Goal: Transaction & Acquisition: Obtain resource

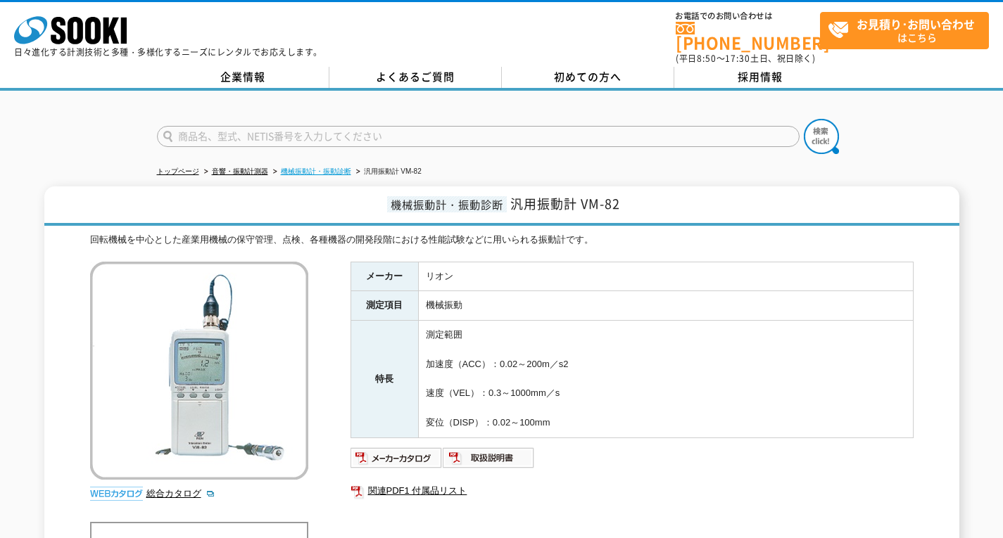
click at [330, 168] on link "機械振動計・振動診断" at bounding box center [316, 172] width 70 height 8
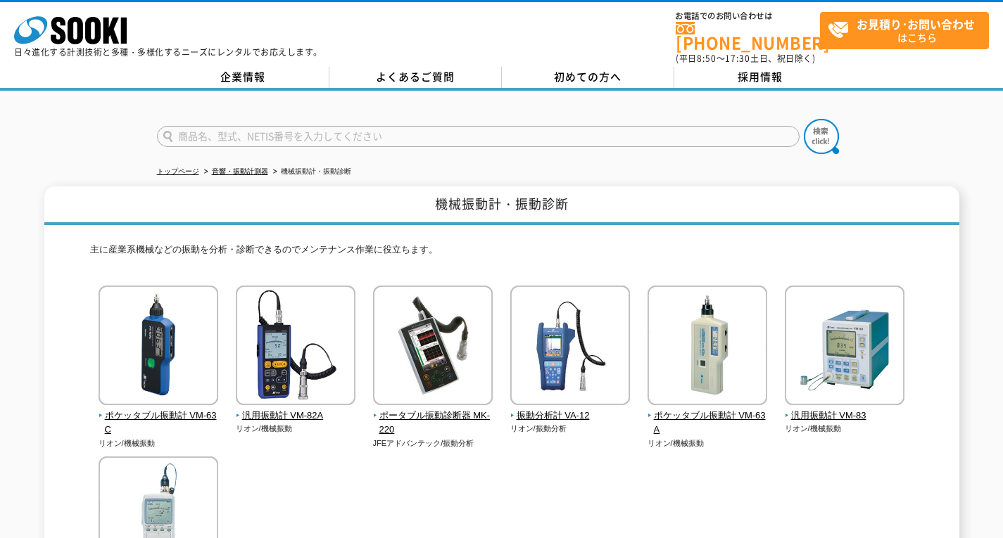
scroll to position [70, 0]
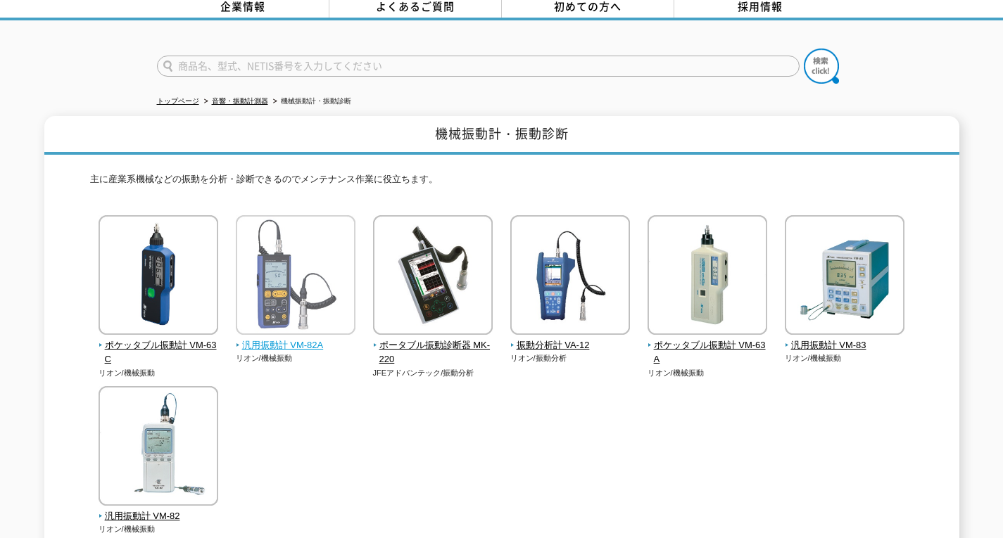
click at [297, 339] on span "汎用振動計 VM-82A" at bounding box center [296, 346] width 120 height 15
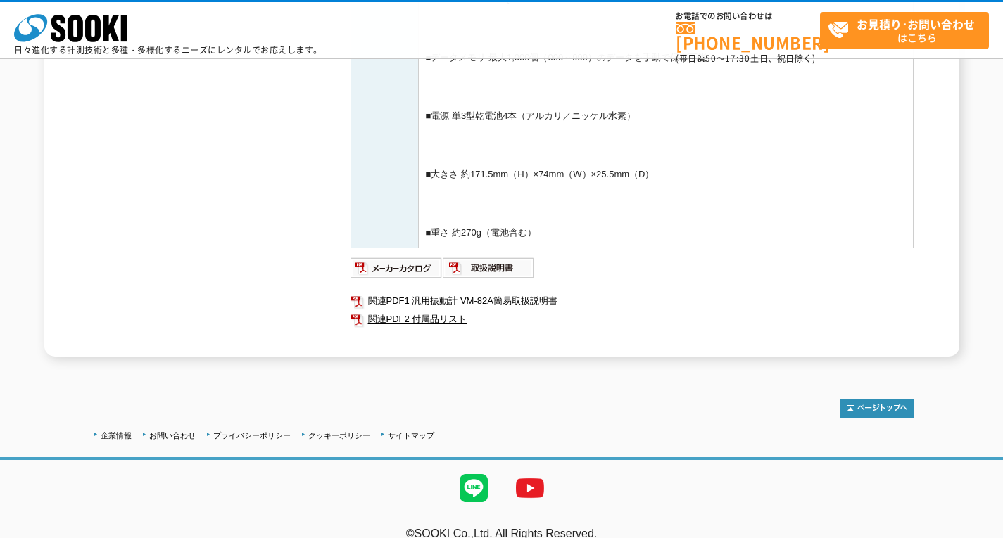
scroll to position [597, 0]
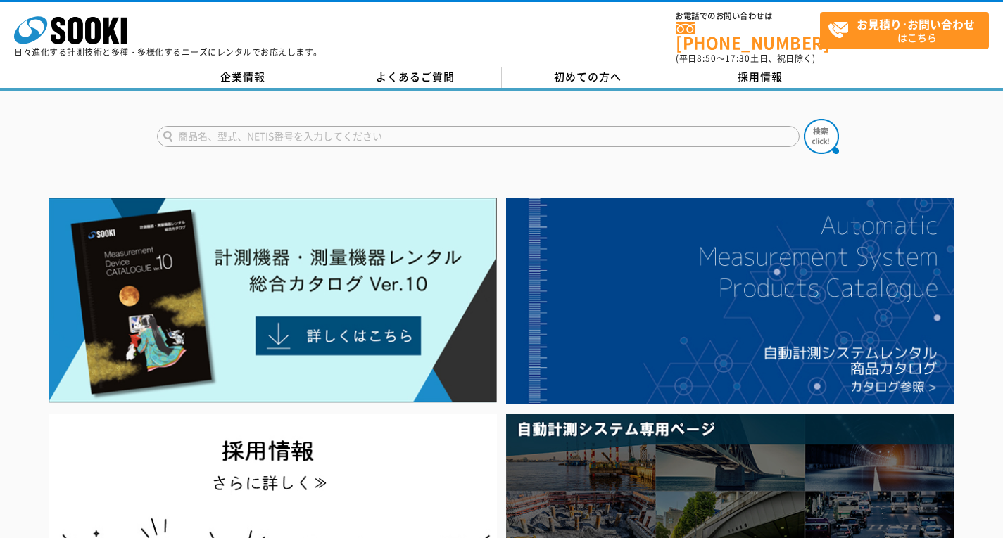
click at [339, 132] on input "text" at bounding box center [478, 136] width 643 height 21
type input "VM82"
click at [804, 119] on button at bounding box center [821, 136] width 35 height 35
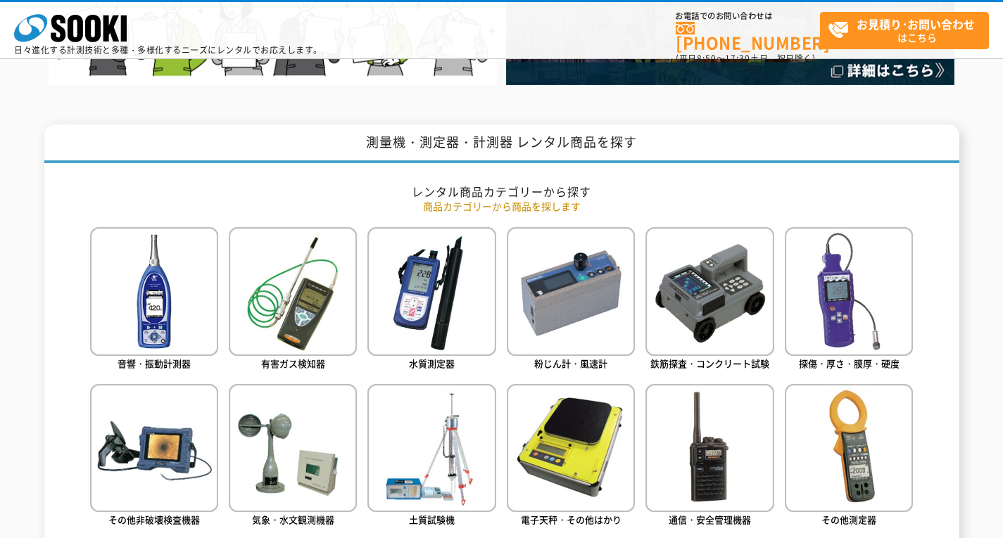
scroll to position [639, 0]
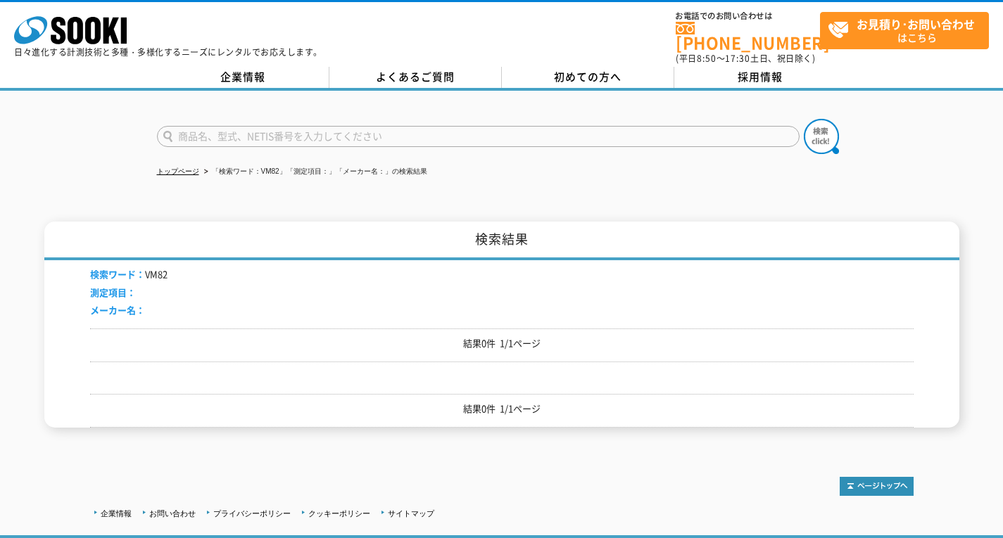
click at [260, 134] on input "text" at bounding box center [478, 136] width 643 height 21
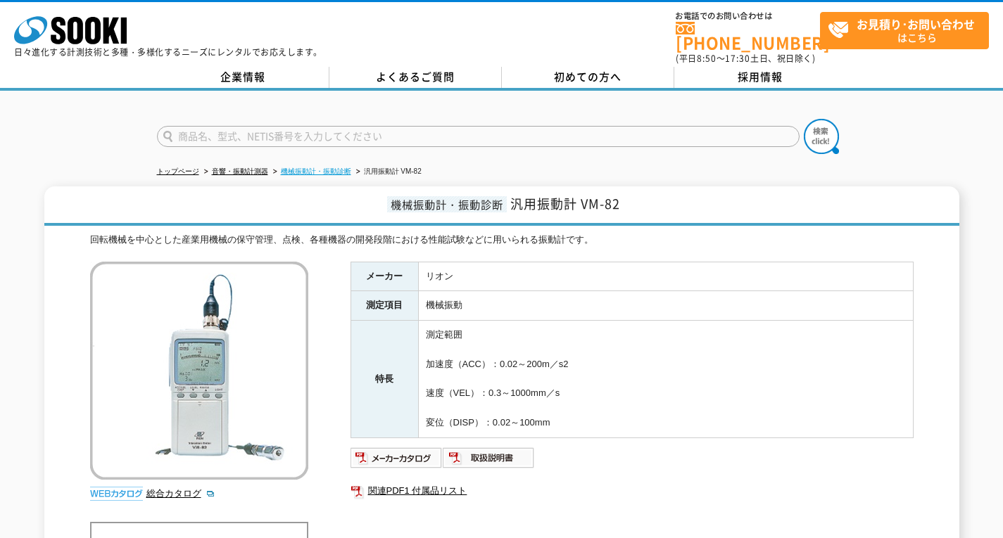
click at [330, 168] on link "機械振動計・振動診断" at bounding box center [316, 172] width 70 height 8
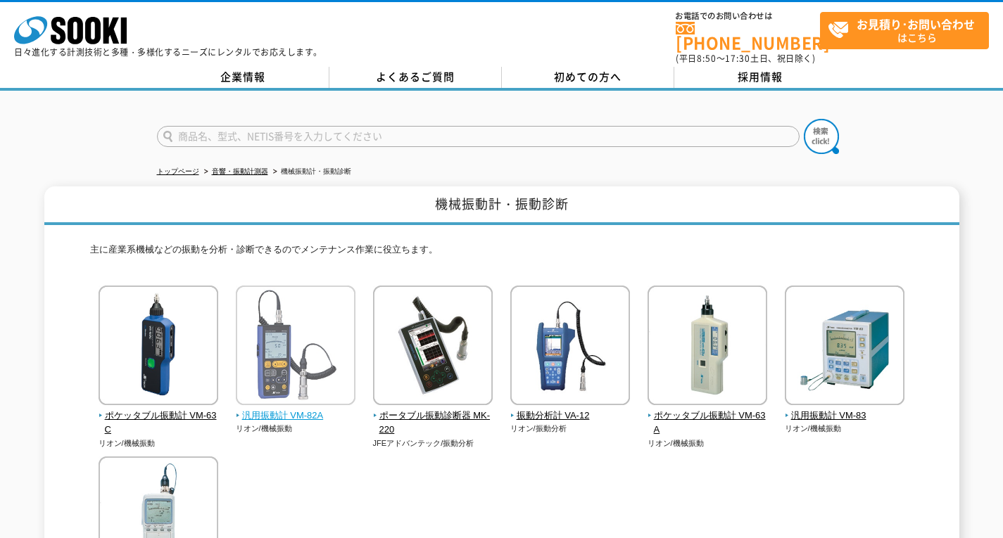
click at [314, 392] on img at bounding box center [296, 347] width 120 height 123
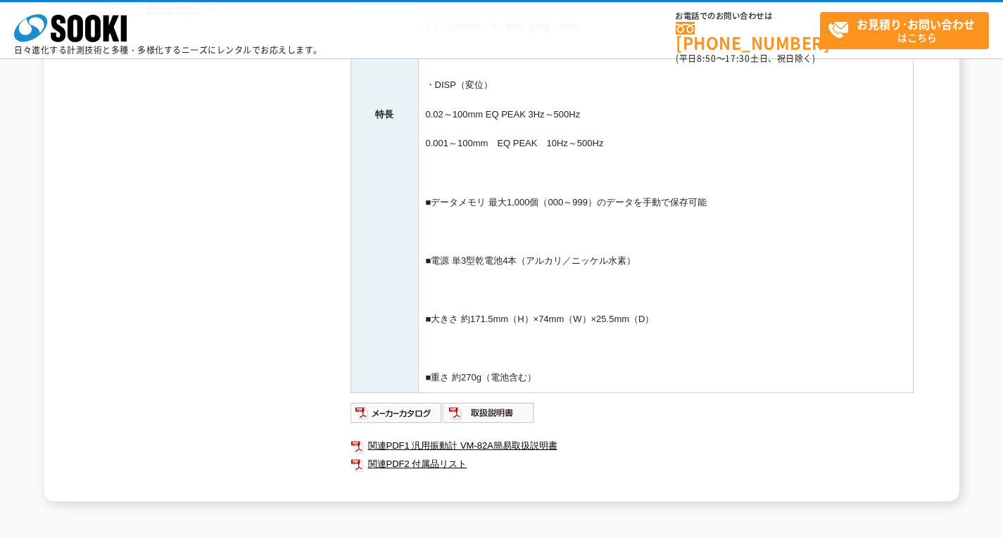
scroll to position [477, 0]
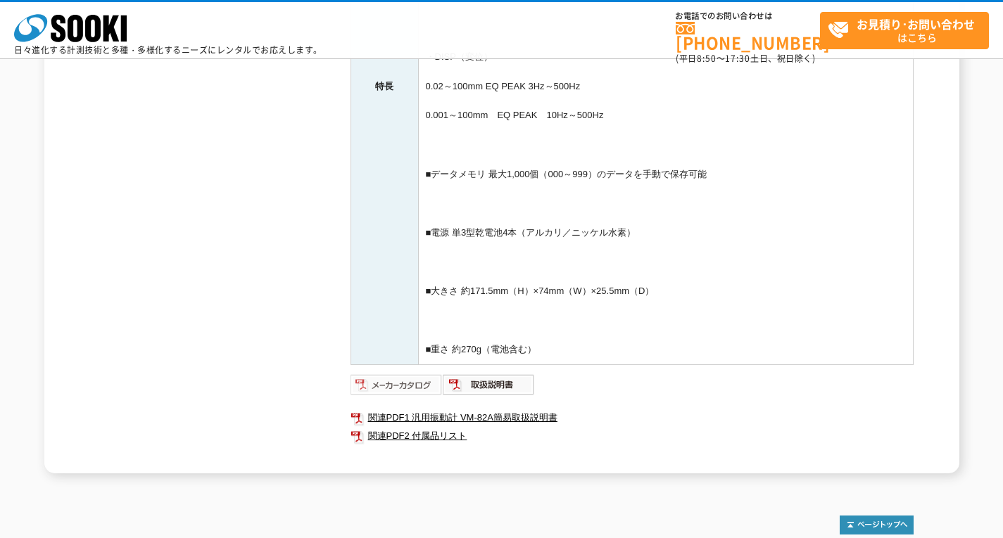
click at [400, 386] on img at bounding box center [397, 385] width 92 height 23
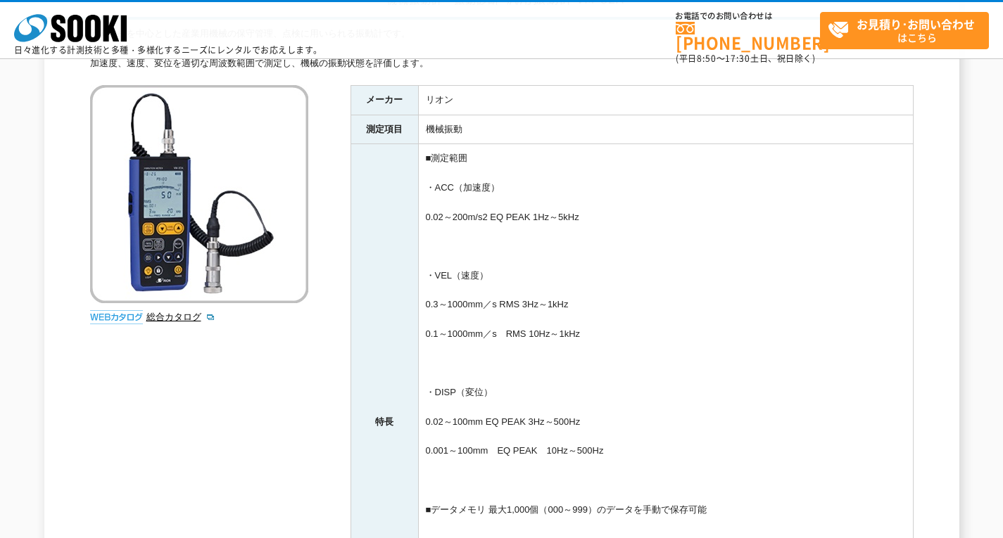
scroll to position [70, 0]
